Goal: Navigation & Orientation: Go to known website

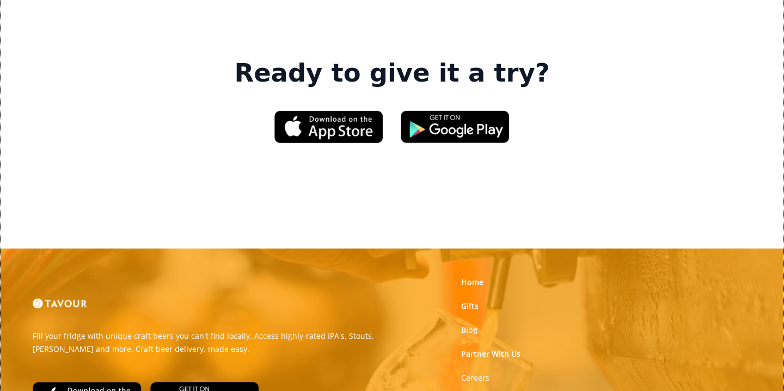
scroll to position [1697, 0]
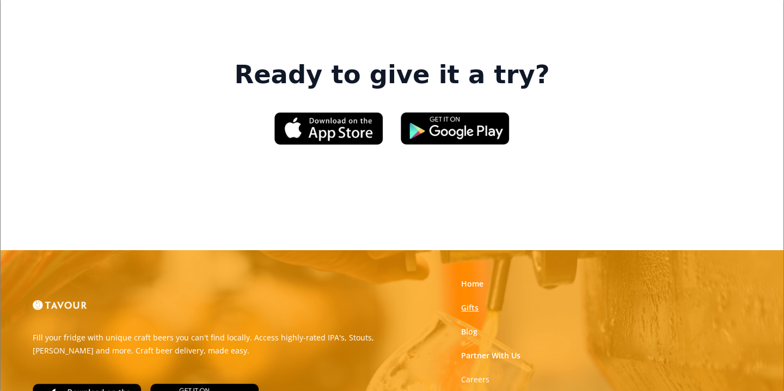
click at [469, 303] on link "Gifts" at bounding box center [469, 308] width 17 height 11
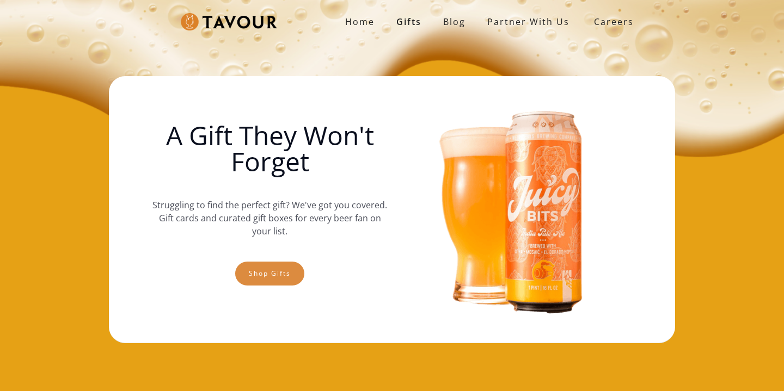
click at [268, 269] on link "Shop gifts" at bounding box center [269, 274] width 69 height 24
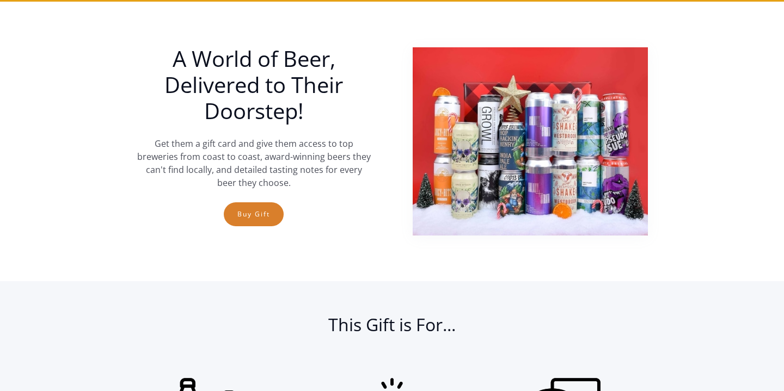
scroll to position [398, 0]
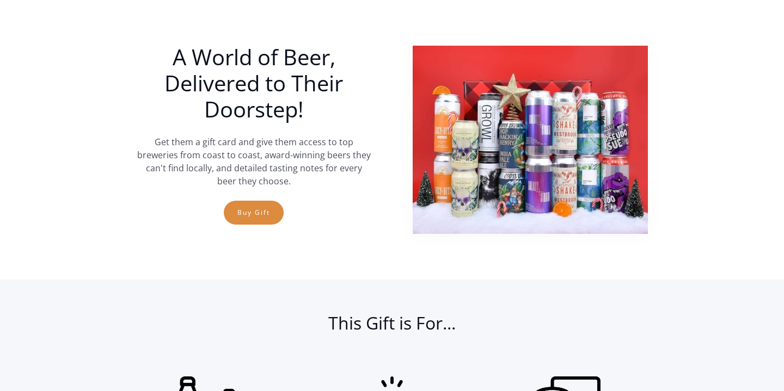
click at [250, 213] on link "Buy Gift" at bounding box center [254, 213] width 60 height 24
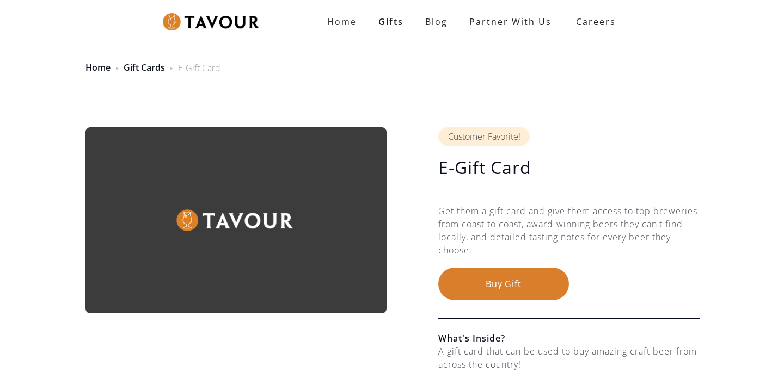
click at [349, 17] on strong "Home" at bounding box center [341, 22] width 29 height 12
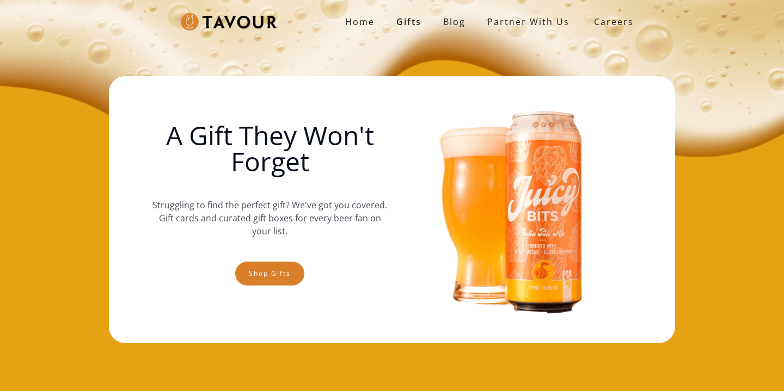
click at [241, 15] on img at bounding box center [229, 22] width 96 height 18
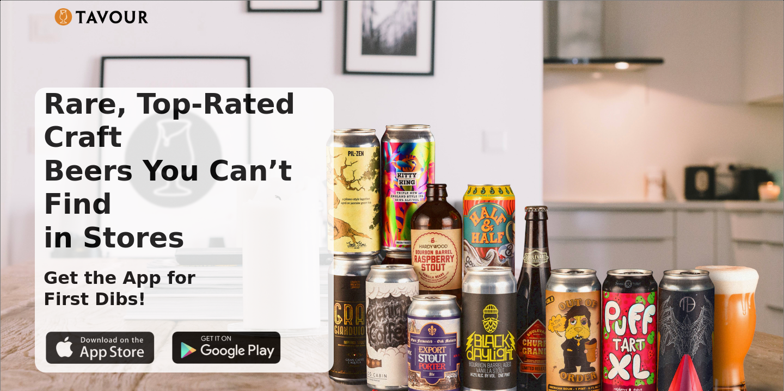
click at [114, 331] on img at bounding box center [100, 347] width 109 height 33
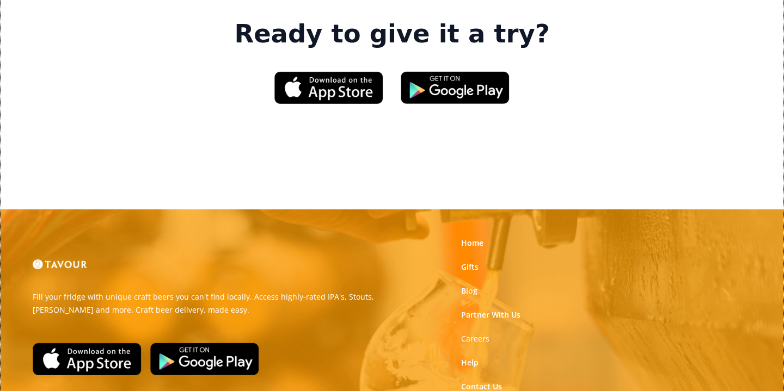
scroll to position [1787, 0]
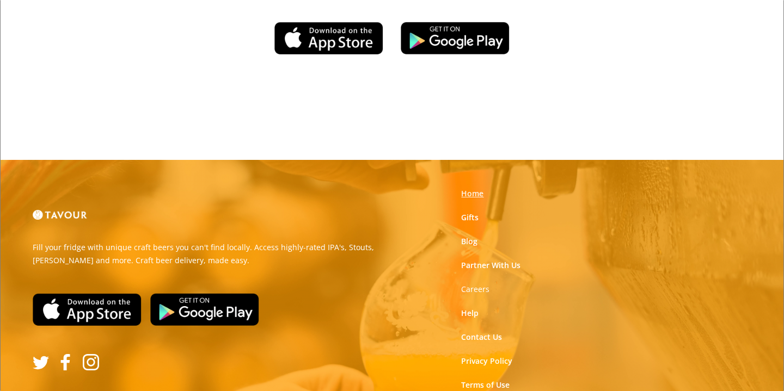
click at [470, 188] on link "Home" at bounding box center [472, 193] width 22 height 11
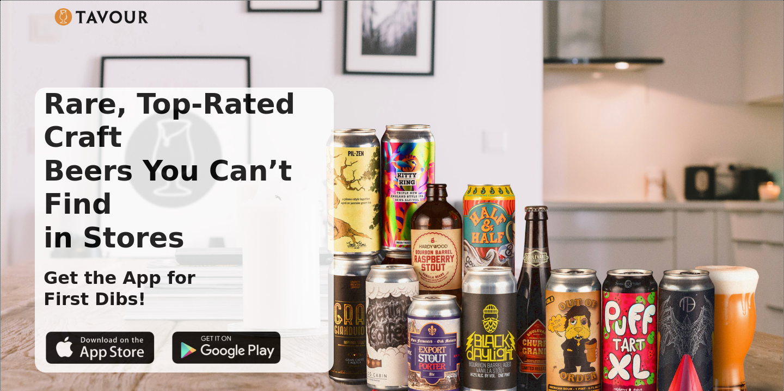
click at [134, 16] on img at bounding box center [101, 16] width 94 height 17
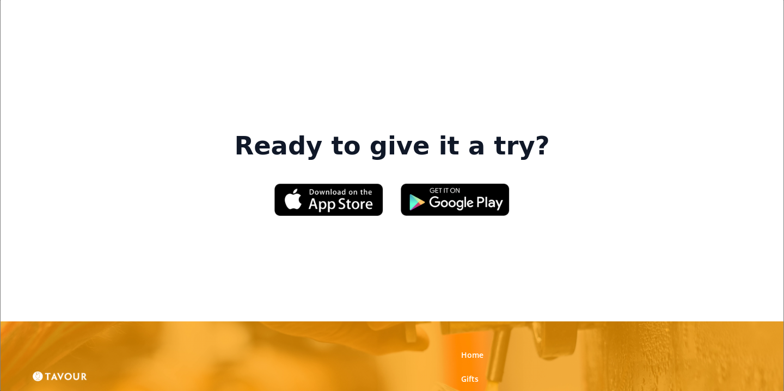
scroll to position [1787, 0]
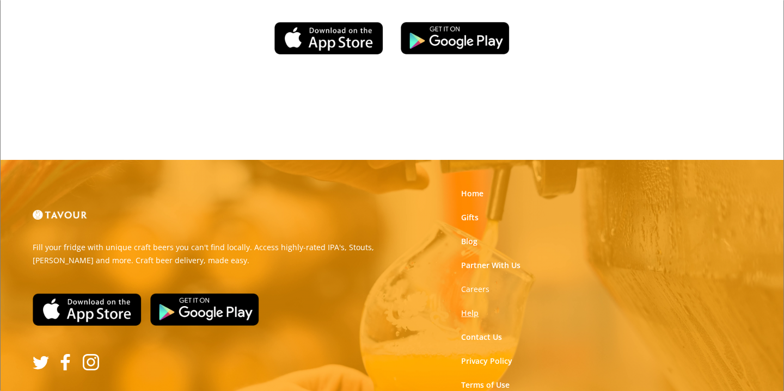
click at [471, 308] on link "Help" at bounding box center [469, 313] width 17 height 11
